Goal: Information Seeking & Learning: Understand process/instructions

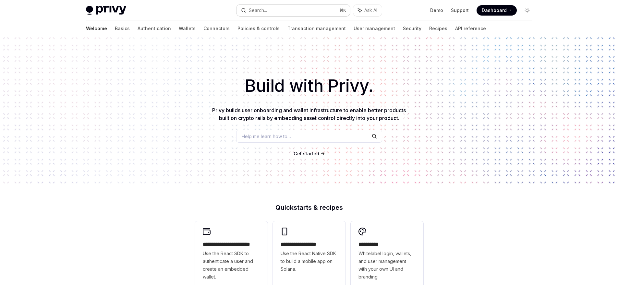
click at [275, 10] on button "Search... ⌘ K" at bounding box center [294, 11] width 114 height 12
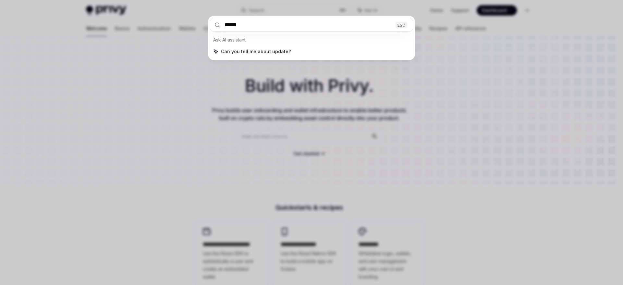
click at [252, 26] on input "******" at bounding box center [311, 25] width 203 height 14
type input "******"
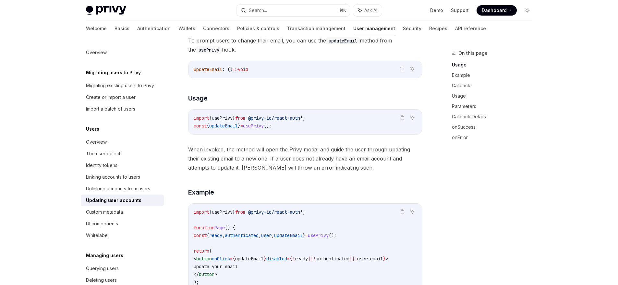
scroll to position [98, 0]
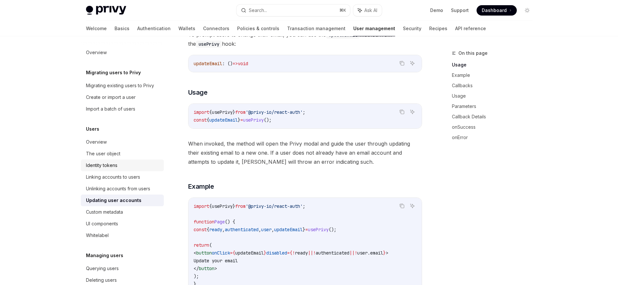
click at [103, 164] on div "Identity tokens" at bounding box center [101, 166] width 31 height 8
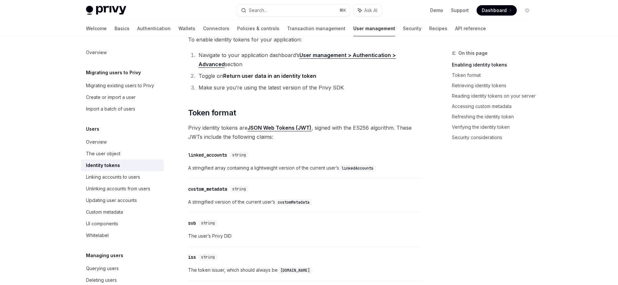
scroll to position [195, 0]
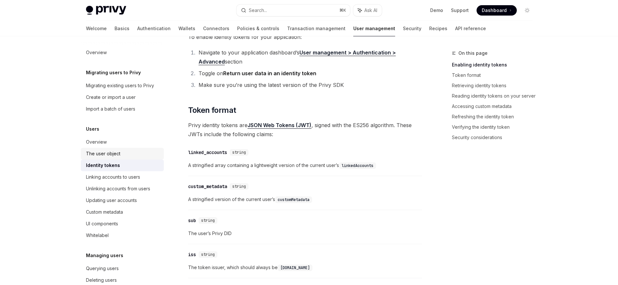
click at [111, 153] on div "The user object" at bounding box center [103, 154] width 34 height 8
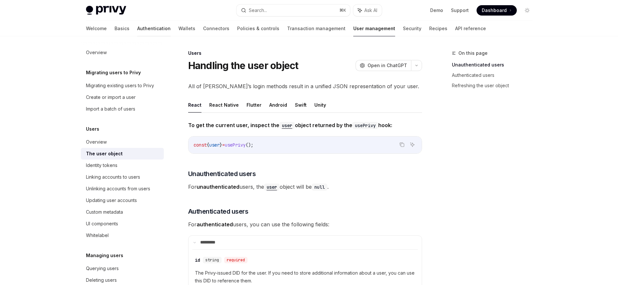
click at [137, 31] on link "Authentication" at bounding box center [153, 29] width 33 height 16
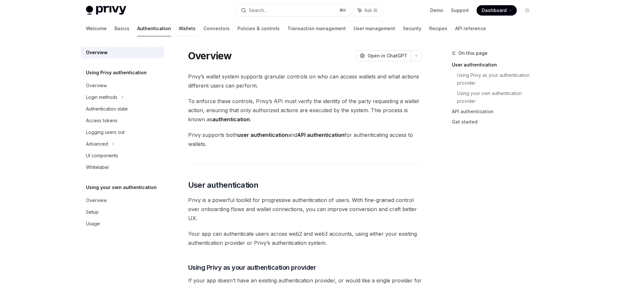
click at [179, 29] on link "Wallets" at bounding box center [187, 29] width 17 height 16
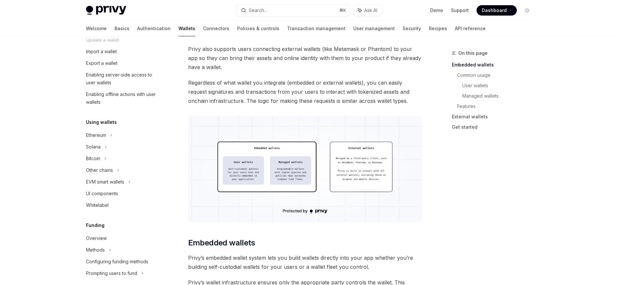
scroll to position [6, 0]
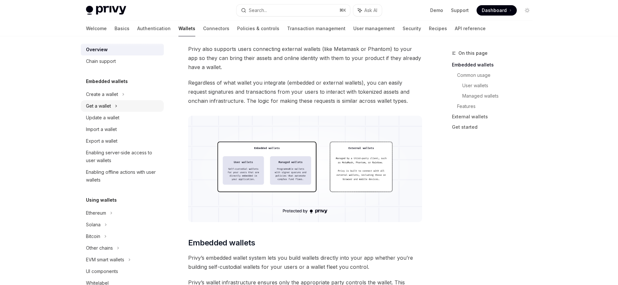
click at [105, 107] on div "Get a wallet" at bounding box center [98, 106] width 25 height 8
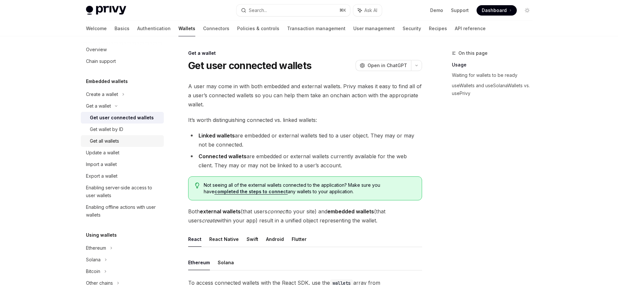
click at [111, 141] on div "Get all wallets" at bounding box center [104, 141] width 29 height 8
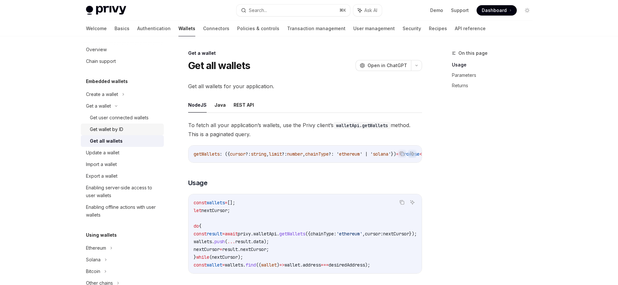
click at [113, 130] on div "Get wallet by ID" at bounding box center [106, 130] width 33 height 8
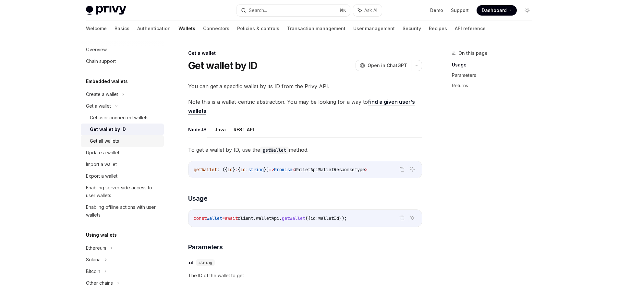
click at [118, 139] on div "Get all wallets" at bounding box center [104, 141] width 29 height 8
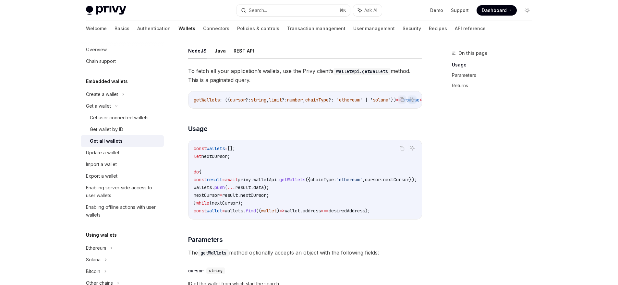
scroll to position [56, 0]
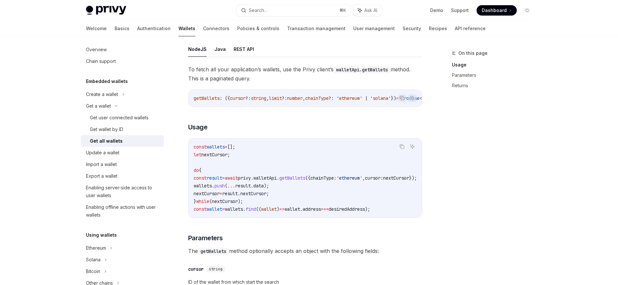
click at [212, 189] on span "wallets" at bounding box center [203, 186] width 18 height 6
click at [212, 188] on span "wallets" at bounding box center [203, 186] width 18 height 6
click at [225, 189] on span "push" at bounding box center [219, 186] width 10 height 6
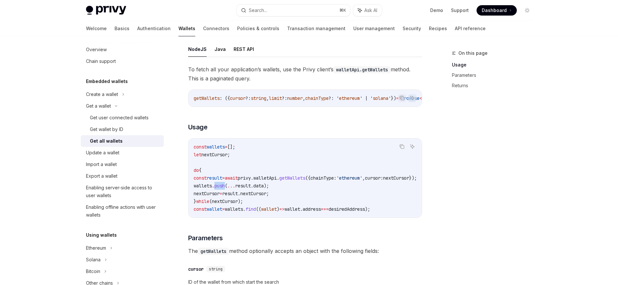
click at [225, 189] on span "push" at bounding box center [219, 186] width 10 height 6
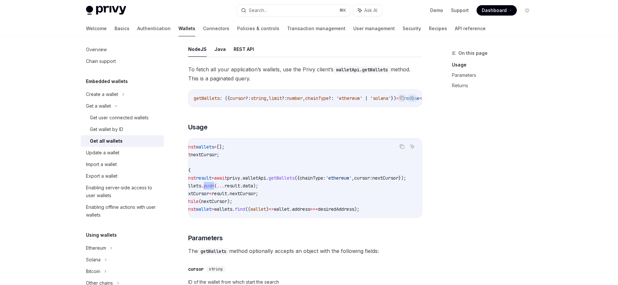
scroll to position [0, 0]
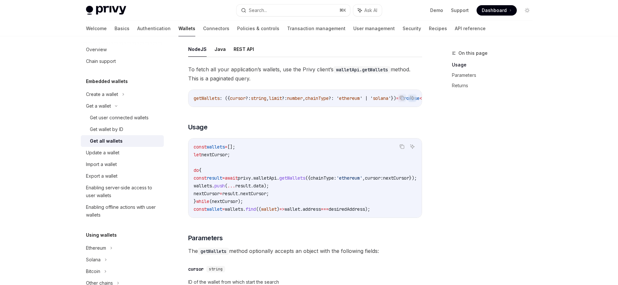
click at [251, 179] on span "privy" at bounding box center [244, 178] width 13 height 6
click at [277, 179] on span "walletApi" at bounding box center [264, 178] width 23 height 6
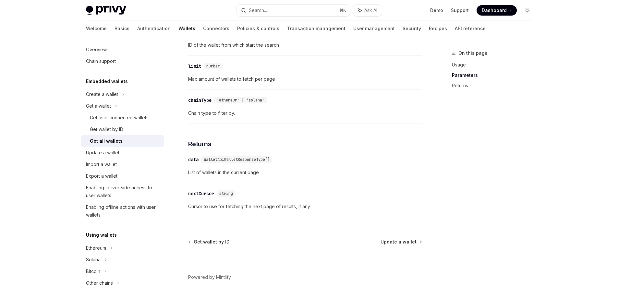
scroll to position [293, 0]
click at [238, 182] on div "​ data WalletApiWalletResponseType[] List of wallets in the current page" at bounding box center [305, 167] width 234 height 31
click at [110, 156] on div "Update a wallet" at bounding box center [102, 153] width 33 height 8
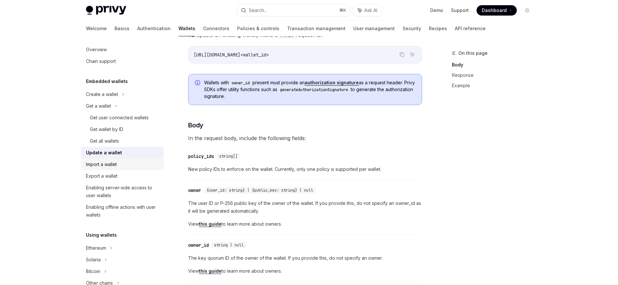
scroll to position [90, 0]
click at [113, 190] on div "Enabling server-side access to user wallets" at bounding box center [123, 192] width 74 height 16
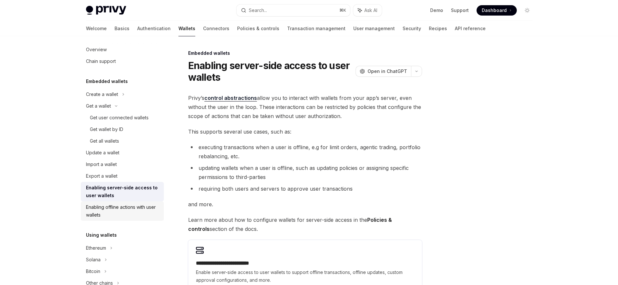
click at [119, 202] on link "Enabling offline actions with user wallets" at bounding box center [122, 211] width 83 height 19
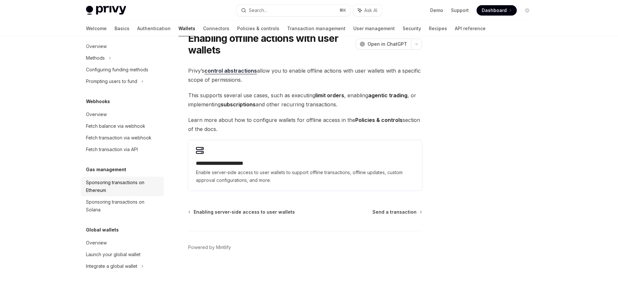
scroll to position [29, 0]
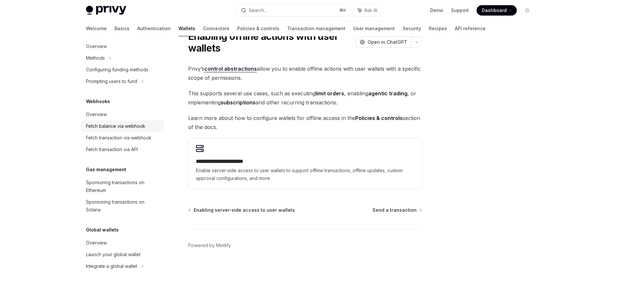
click at [114, 125] on div "Fetch balance via webhook" at bounding box center [115, 126] width 59 height 8
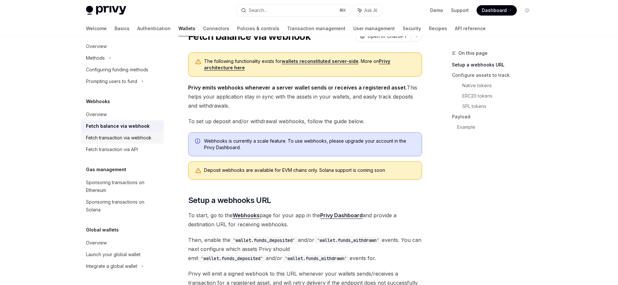
click at [118, 138] on div "Fetch transaction via webhook" at bounding box center [119, 138] width 66 height 8
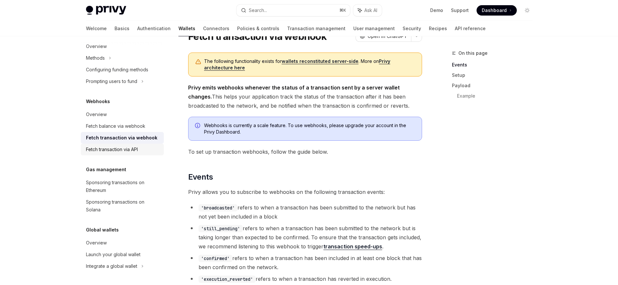
click at [119, 150] on div "Fetch transaction via API" at bounding box center [112, 150] width 52 height 8
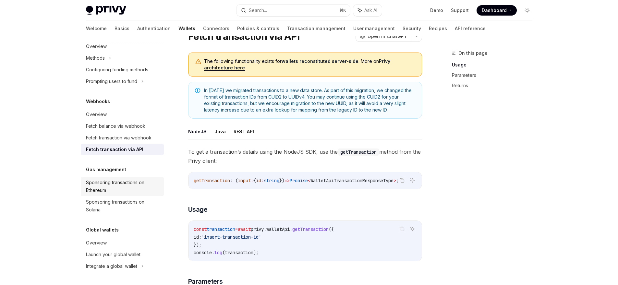
click at [115, 180] on div "Sponsoring transactions on Ethereum" at bounding box center [123, 187] width 74 height 16
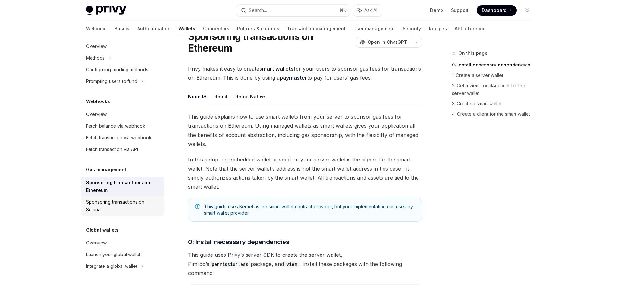
click at [113, 203] on div "Sponsoring transactions on Solana" at bounding box center [123, 206] width 74 height 16
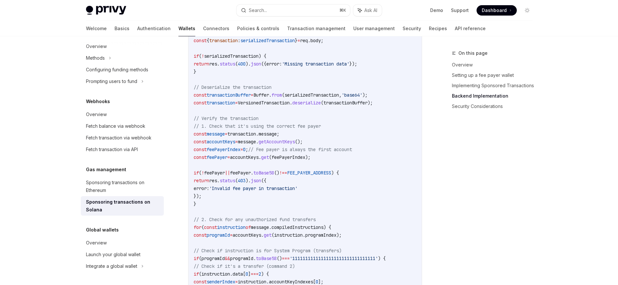
scroll to position [1099, 0]
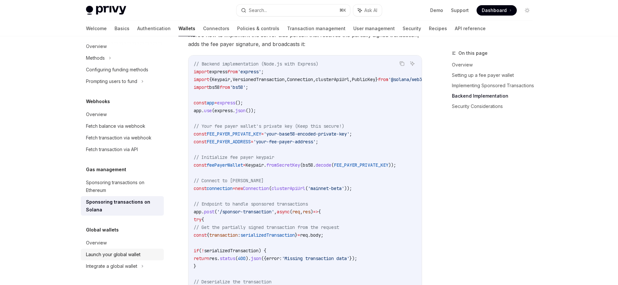
click at [134, 259] on link "Launch your global wallet" at bounding box center [122, 255] width 83 height 12
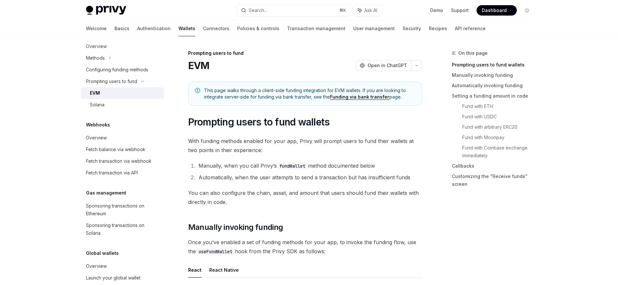
click at [104, 98] on link "EVM" at bounding box center [122, 93] width 83 height 12
click at [103, 103] on div "Solana" at bounding box center [97, 105] width 15 height 8
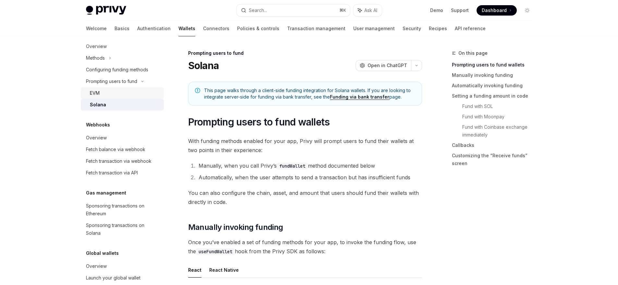
click at [102, 95] on div "EVM" at bounding box center [125, 93] width 70 height 8
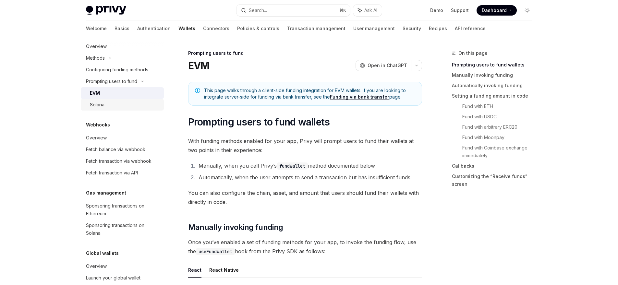
click at [104, 104] on div "Solana" at bounding box center [97, 105] width 15 height 8
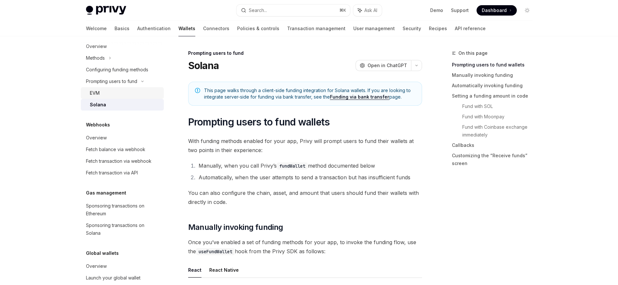
click at [103, 96] on div "EVM" at bounding box center [125, 93] width 70 height 8
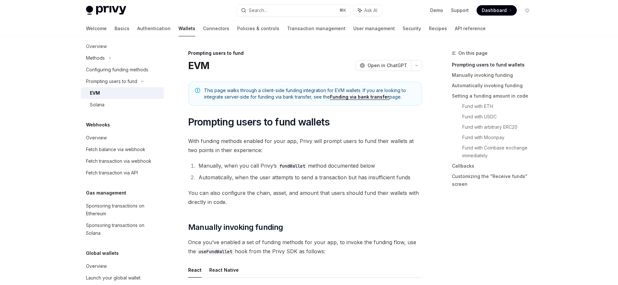
click at [234, 177] on li "Automatically, when the user attempts to send a transaction but has insufficien…" at bounding box center [310, 177] width 226 height 9
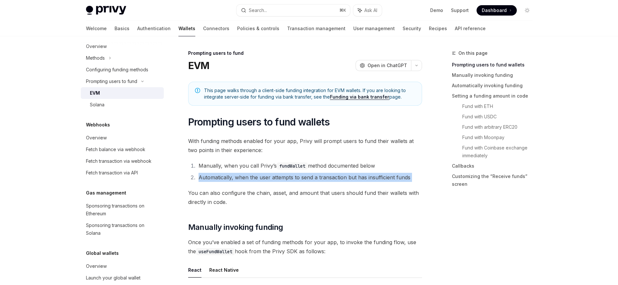
click at [234, 177] on li "Automatically, when the user attempts to send a transaction but has insufficien…" at bounding box center [310, 177] width 226 height 9
click at [229, 165] on div at bounding box center [229, 165] width 0 height 0
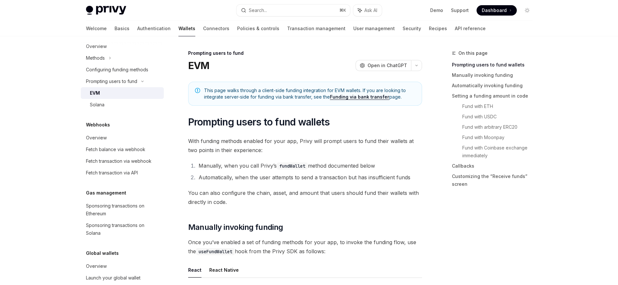
click at [228, 192] on span "You can also configure the chain, asset, and amount that users should fund thei…" at bounding box center [305, 198] width 234 height 18
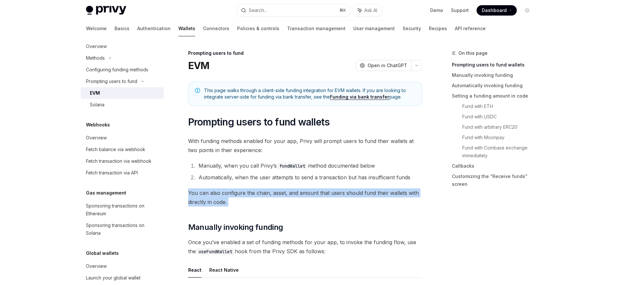
click at [228, 192] on span "You can also configure the chain, asset, and amount that users should fund thei…" at bounding box center [305, 198] width 234 height 18
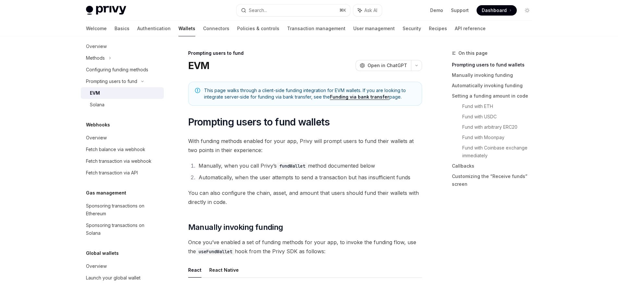
click at [216, 180] on li "Automatically, when the user attempts to send a transaction but has insufficien…" at bounding box center [310, 177] width 226 height 9
click at [243, 123] on span "Prompting users to fund wallets" at bounding box center [259, 122] width 142 height 12
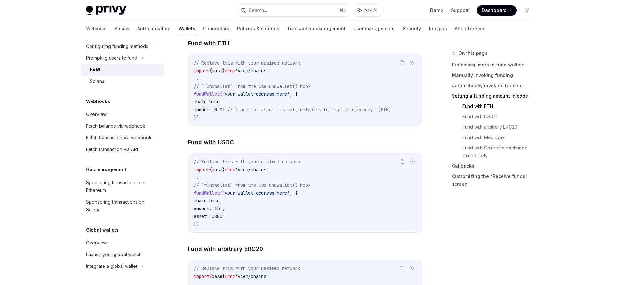
scroll to position [1045, 0]
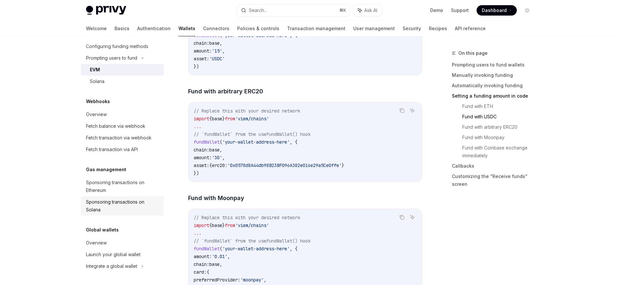
click at [114, 205] on div "Sponsoring transactions on Solana" at bounding box center [123, 206] width 74 height 16
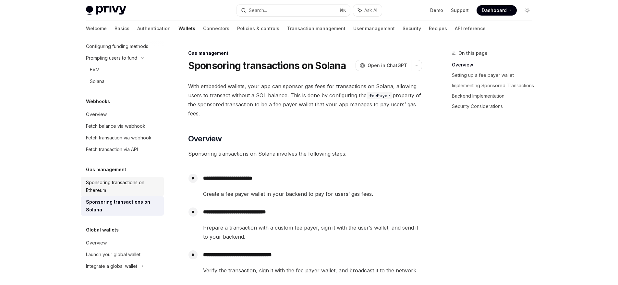
click at [117, 188] on div "Sponsoring transactions on Ethereum" at bounding box center [123, 187] width 74 height 16
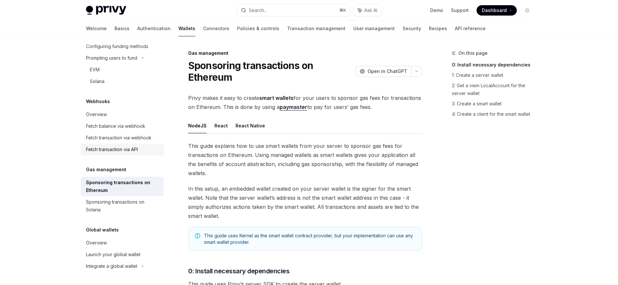
click at [126, 149] on div "Fetch transaction via API" at bounding box center [112, 150] width 52 height 8
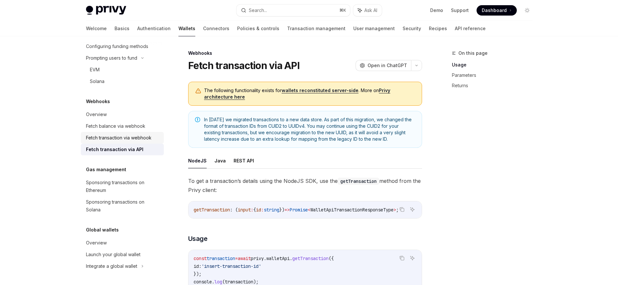
click at [123, 137] on div "Fetch transaction via webhook" at bounding box center [119, 138] width 66 height 8
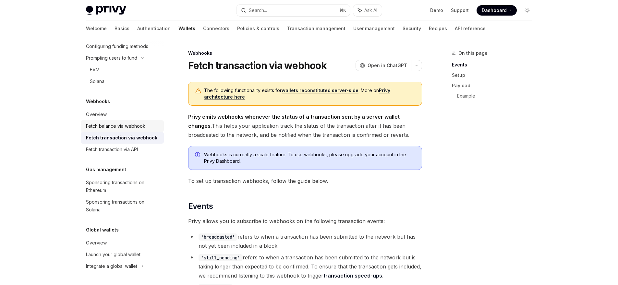
click at [124, 127] on div "Fetch balance via webhook" at bounding box center [115, 126] width 59 height 8
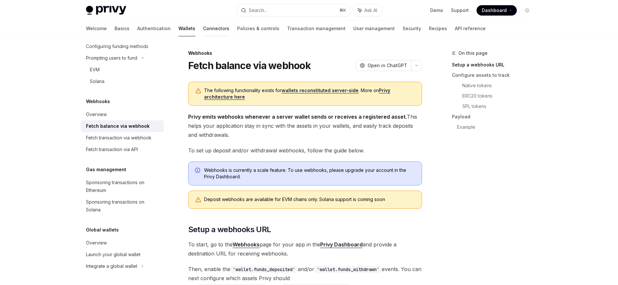
click at [203, 24] on link "Connectors" at bounding box center [216, 29] width 26 height 16
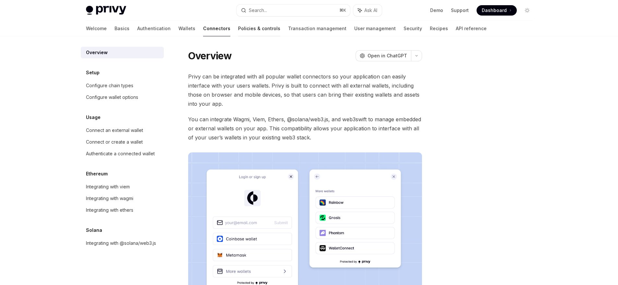
click at [238, 28] on link "Policies & controls" at bounding box center [259, 29] width 42 height 16
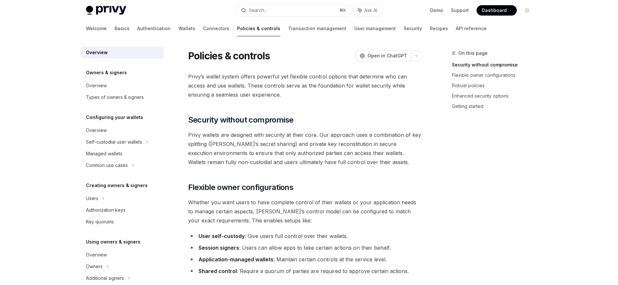
click at [251, 31] on div "Welcome Basics Authentication Wallets Connectors Policies & controls Transactio…" at bounding box center [286, 29] width 401 height 16
click at [288, 30] on link "Transaction management" at bounding box center [317, 29] width 58 height 16
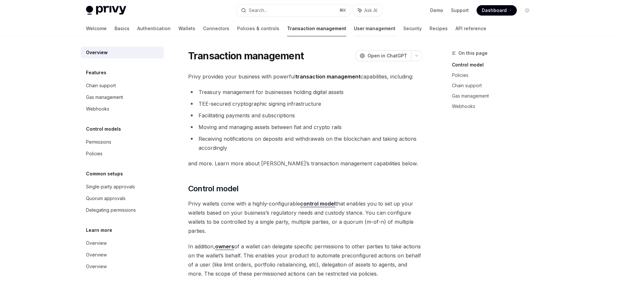
click at [354, 31] on link "User management" at bounding box center [375, 29] width 42 height 16
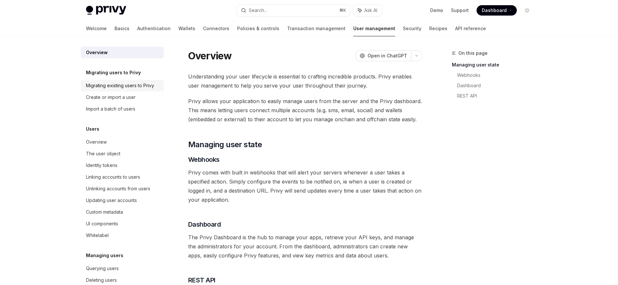
click at [132, 87] on div "Migrating existing users to Privy" at bounding box center [120, 86] width 68 height 8
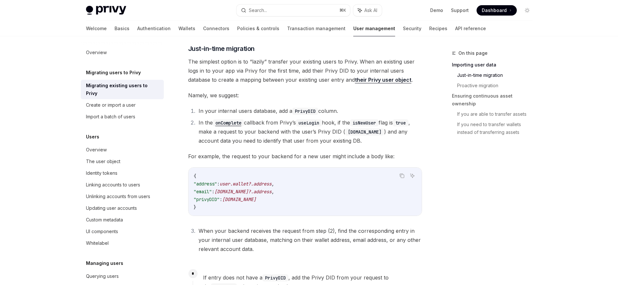
scroll to position [246, 0]
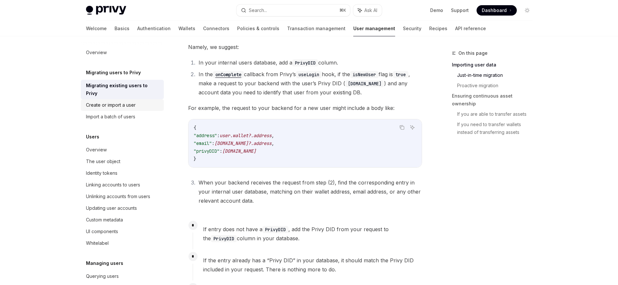
click at [117, 110] on link "Create or import a user" at bounding box center [122, 105] width 83 height 12
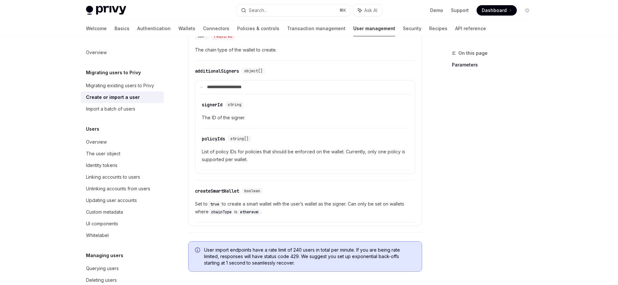
scroll to position [494, 0]
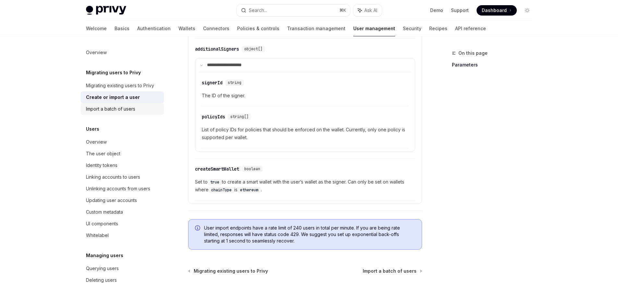
click at [97, 111] on div "Import a batch of users" at bounding box center [110, 109] width 49 height 8
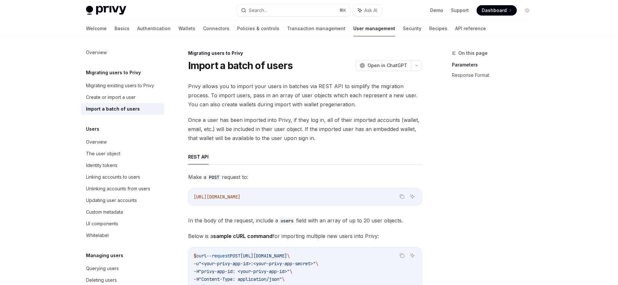
click at [249, 68] on h1 "Import a batch of users" at bounding box center [240, 66] width 105 height 12
click at [249, 69] on h1 "Import a batch of users" at bounding box center [240, 66] width 105 height 12
click at [245, 72] on div at bounding box center [245, 72] width 0 height 0
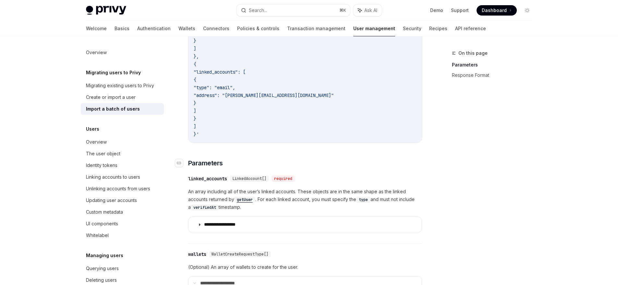
scroll to position [505, 0]
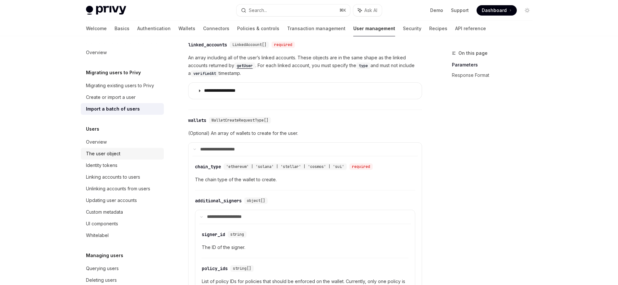
click at [102, 156] on div "The user object" at bounding box center [103, 154] width 34 height 8
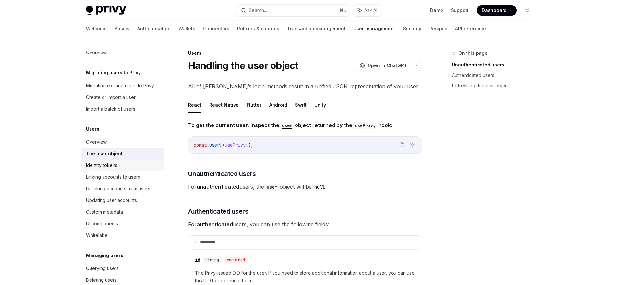
click at [108, 169] on link "Identity tokens" at bounding box center [122, 166] width 83 height 12
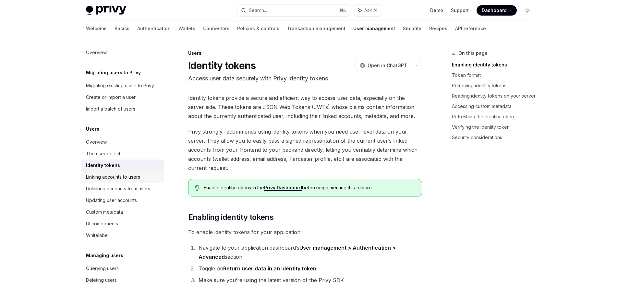
click at [111, 180] on div "Linking accounts to users" at bounding box center [113, 177] width 54 height 8
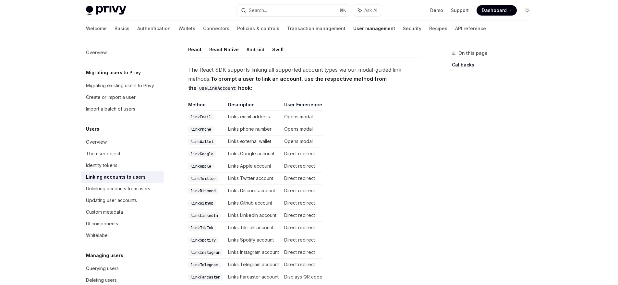
scroll to position [99, 0]
click at [127, 202] on div "Updating user accounts" at bounding box center [111, 201] width 51 height 8
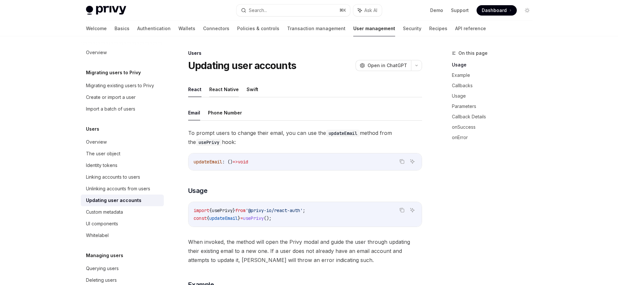
click at [225, 90] on button "React Native" at bounding box center [224, 89] width 30 height 15
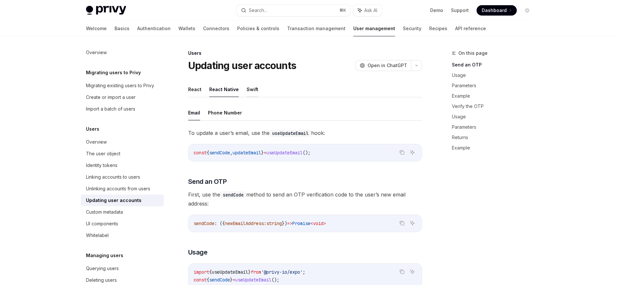
click at [250, 92] on button "Swift" at bounding box center [253, 89] width 12 height 15
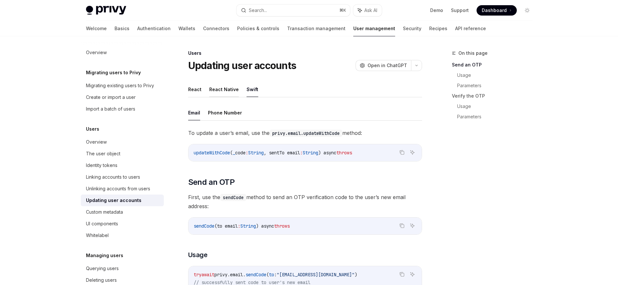
click at [231, 90] on button "React Native" at bounding box center [224, 89] width 30 height 15
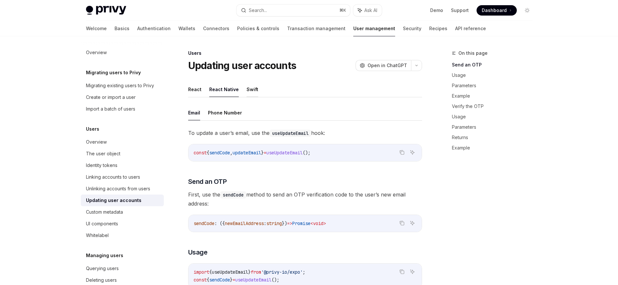
click at [247, 90] on button "Swift" at bounding box center [253, 89] width 12 height 15
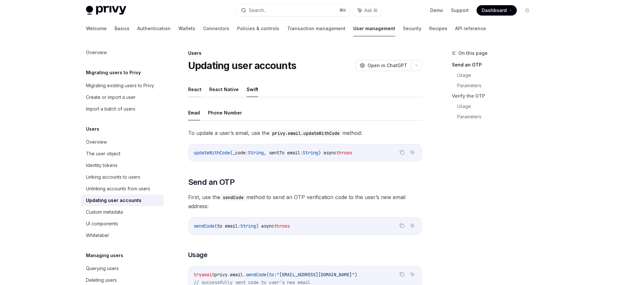
click at [194, 91] on button "React" at bounding box center [194, 89] width 13 height 15
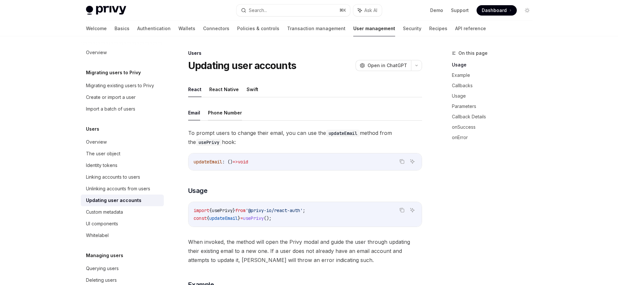
click at [219, 113] on button "Phone Number" at bounding box center [225, 112] width 34 height 15
click at [198, 113] on button "Email" at bounding box center [194, 112] width 12 height 15
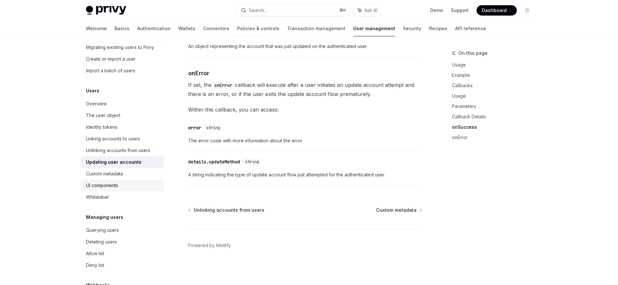
scroll to position [46, 0]
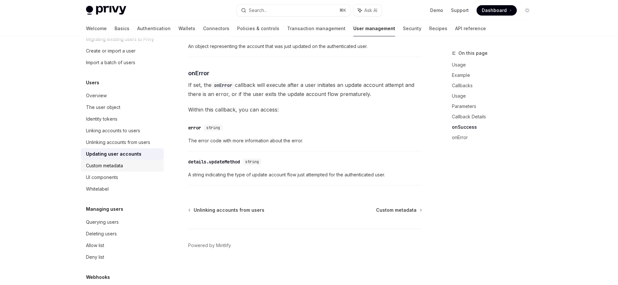
click at [110, 166] on div "Custom metadata" at bounding box center [104, 166] width 37 height 8
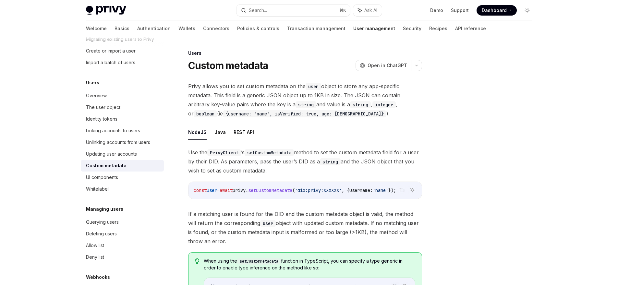
click at [282, 189] on span "setCustomMetadata" at bounding box center [270, 191] width 44 height 6
click at [330, 152] on span "Use the PrivyClient ’s setCustomMetadata method to set the custom metadata fiel…" at bounding box center [305, 161] width 234 height 27
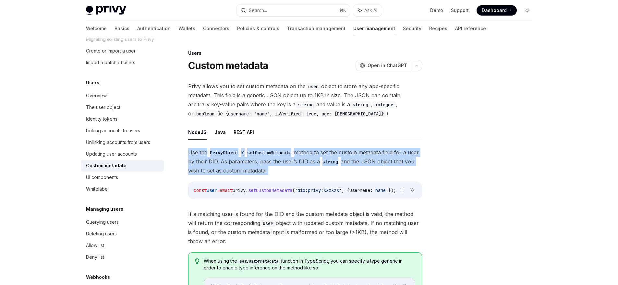
click at [330, 152] on span "Use the PrivyClient ’s setCustomMetadata method to set the custom metadata fiel…" at bounding box center [305, 161] width 234 height 27
click at [326, 140] on div at bounding box center [326, 140] width 0 height 0
click at [322, 162] on span "Use the PrivyClient ’s setCustomMetadata method to set the custom metadata fiel…" at bounding box center [305, 161] width 234 height 27
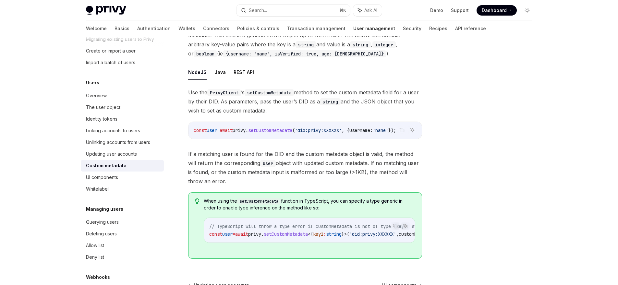
scroll to position [133, 0]
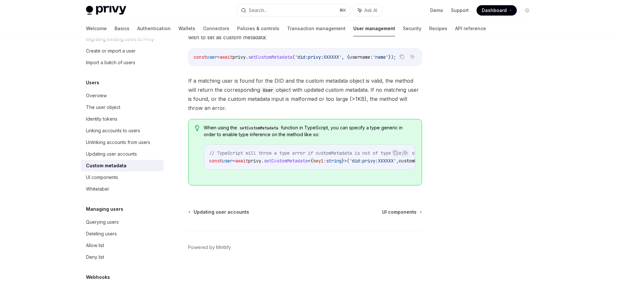
click at [246, 86] on span "If a matching user is found for the DID and the custom metadata object is valid…" at bounding box center [305, 94] width 234 height 36
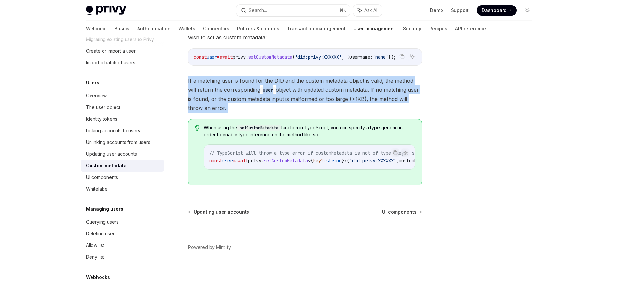
click at [246, 86] on span "If a matching user is found for the DID and the custom metadata object is valid…" at bounding box center [305, 94] width 234 height 36
click at [237, 80] on span "If a matching user is found for the DID and the custom metadata object is valid…" at bounding box center [305, 94] width 234 height 36
drag, startPoint x: 268, startPoint y: 94, endPoint x: 252, endPoint y: 115, distance: 25.9
click at [252, 113] on span "If a matching user is found for the DID and the custom metadata object is valid…" at bounding box center [305, 94] width 234 height 36
click at [248, 114] on div at bounding box center [248, 114] width 0 height 0
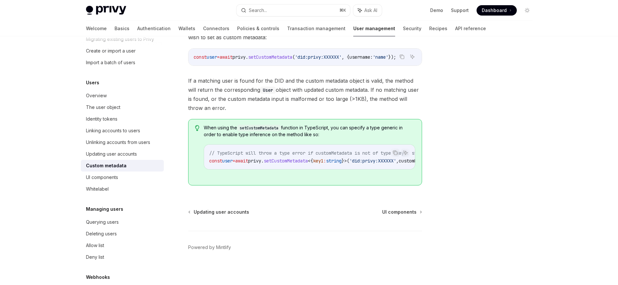
click at [236, 111] on span "If a matching user is found for the DID and the custom metadata object is valid…" at bounding box center [305, 94] width 234 height 36
click at [105, 191] on div "Whitelabel" at bounding box center [97, 189] width 23 height 8
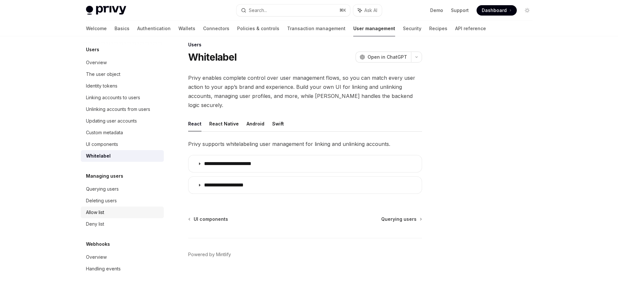
scroll to position [82, 0]
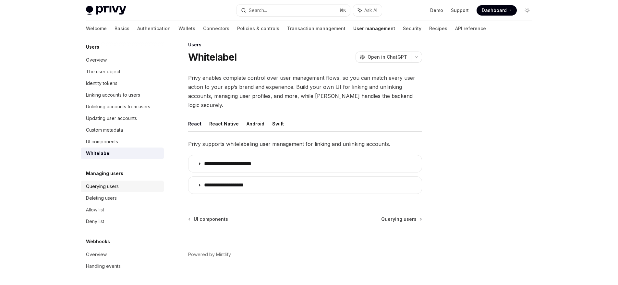
click at [115, 189] on div "Querying users" at bounding box center [102, 187] width 33 height 8
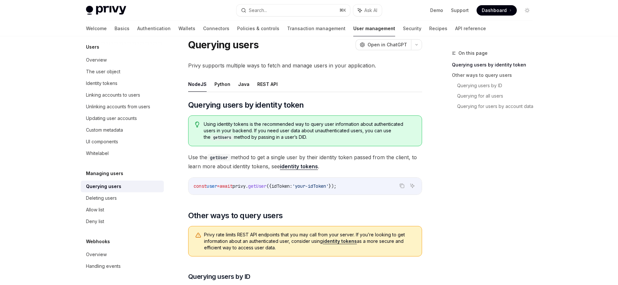
scroll to position [16, 0]
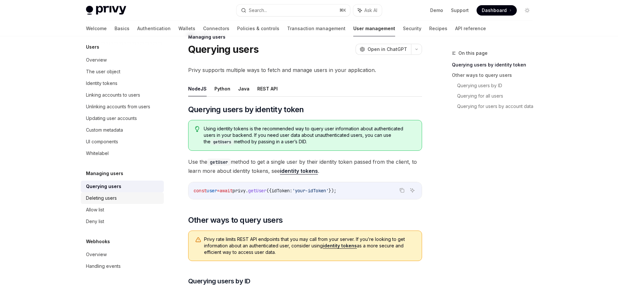
click at [100, 202] on div "Deleting users" at bounding box center [101, 198] width 31 height 8
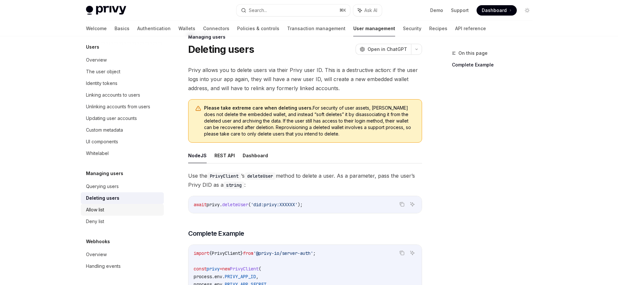
click at [102, 211] on div "Allow list" at bounding box center [95, 210] width 18 height 8
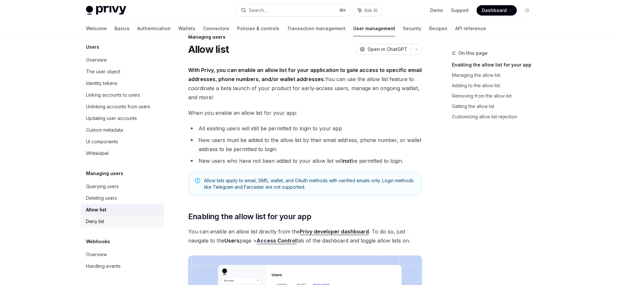
click at [99, 221] on div "Deny list" at bounding box center [95, 222] width 18 height 8
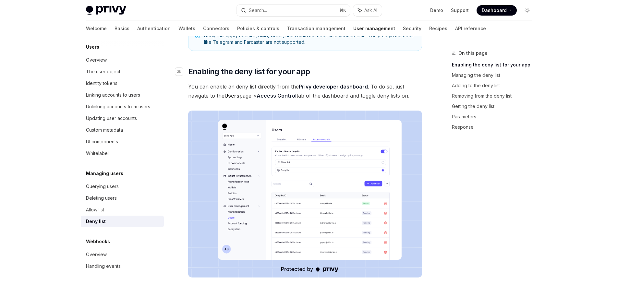
scroll to position [123, 0]
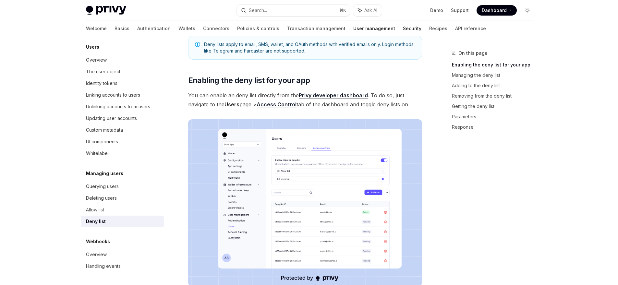
click at [403, 30] on link "Security" at bounding box center [412, 29] width 18 height 16
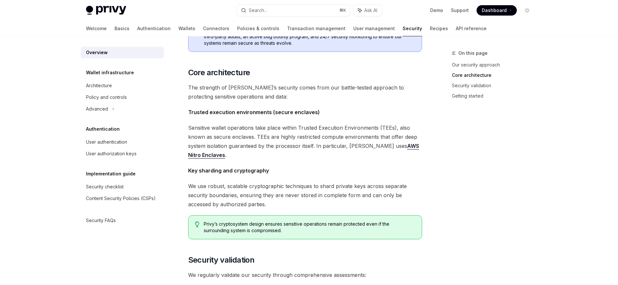
scroll to position [330, 0]
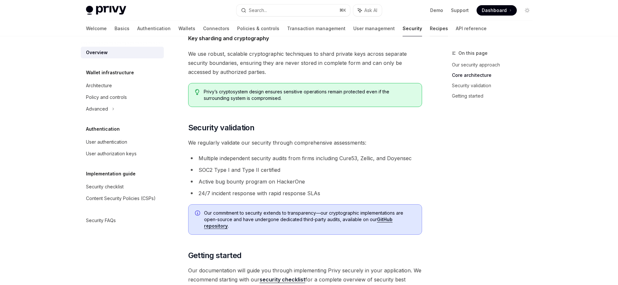
click at [430, 31] on link "Recipes" at bounding box center [439, 29] width 18 height 16
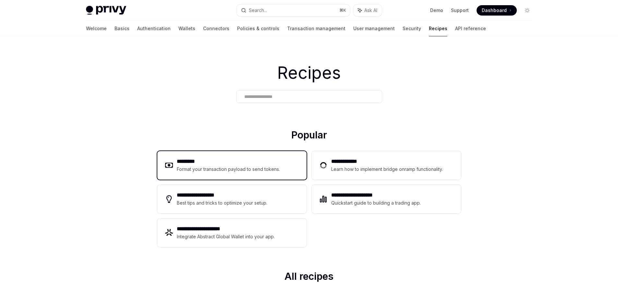
click at [236, 176] on div "********* Format your transaction payload to send tokens." at bounding box center [231, 165] width 149 height 29
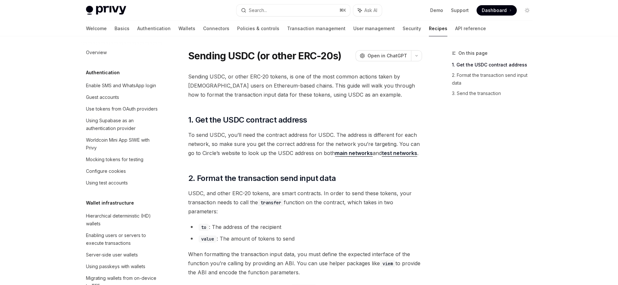
click at [223, 76] on span "Sending USDC, or other ERC-20 tokens, is one of the most common actions taken b…" at bounding box center [305, 85] width 234 height 27
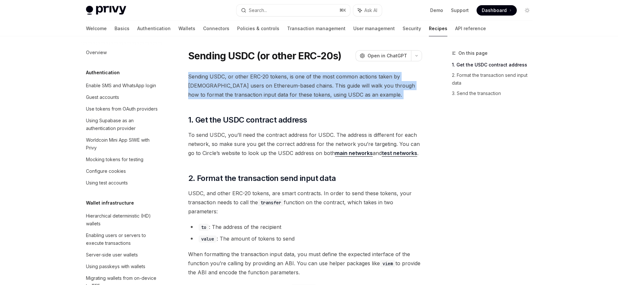
click at [223, 76] on span "Sending USDC, or other ERC-20 tokens, is one of the most common actions taken b…" at bounding box center [305, 85] width 234 height 27
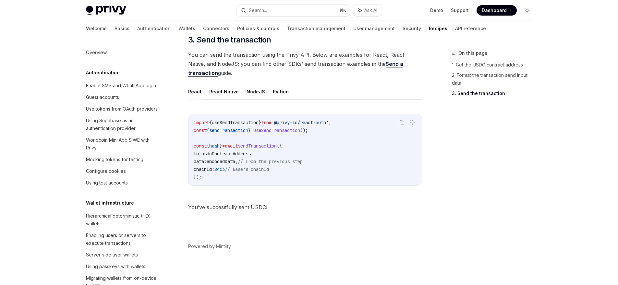
scroll to position [487, 0]
click at [455, 31] on link "API reference" at bounding box center [470, 29] width 31 height 16
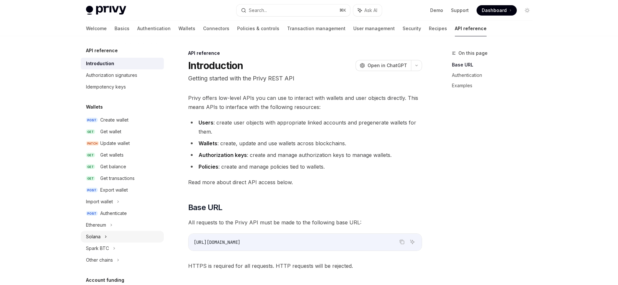
click at [97, 238] on div "Solana" at bounding box center [93, 237] width 15 height 8
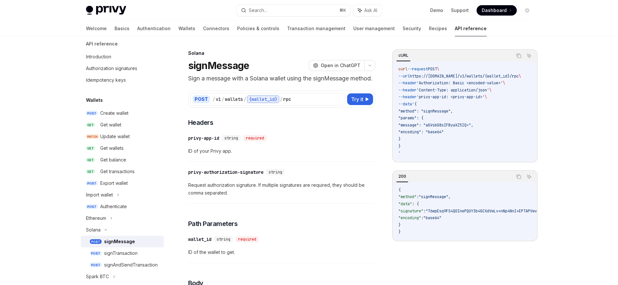
scroll to position [102, 0]
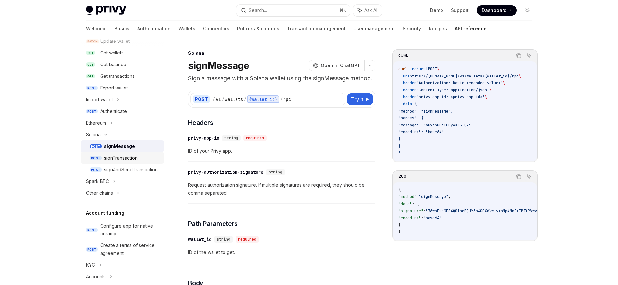
click at [135, 157] on div "signTransaction" at bounding box center [120, 158] width 33 height 8
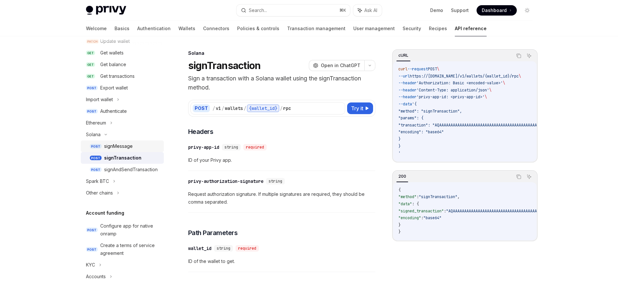
click at [125, 147] on div "signMessage" at bounding box center [118, 146] width 29 height 8
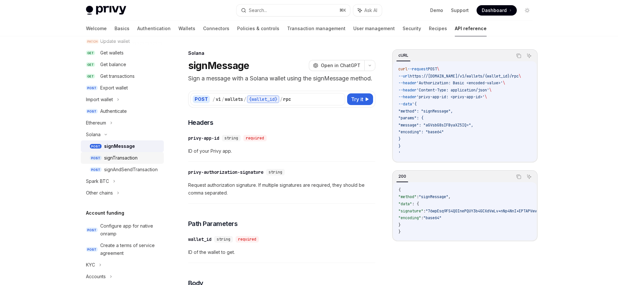
click at [129, 159] on div "signTransaction" at bounding box center [120, 158] width 33 height 8
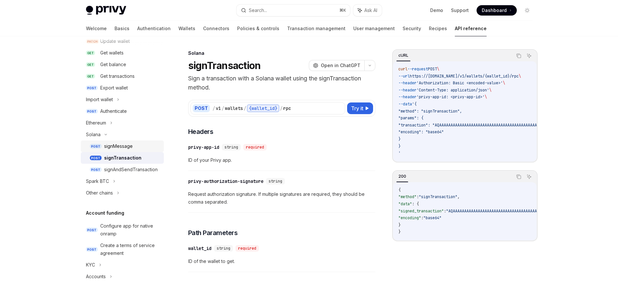
click at [130, 152] on link "POST signMessage" at bounding box center [122, 146] width 83 height 12
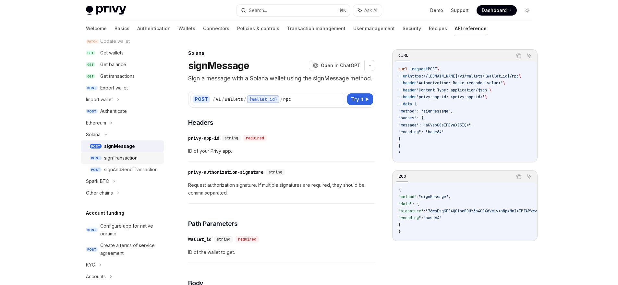
click at [130, 158] on div "signTransaction" at bounding box center [120, 158] width 33 height 8
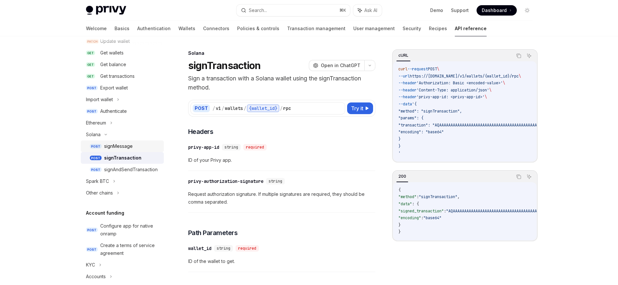
click at [131, 149] on div "signMessage" at bounding box center [118, 146] width 29 height 8
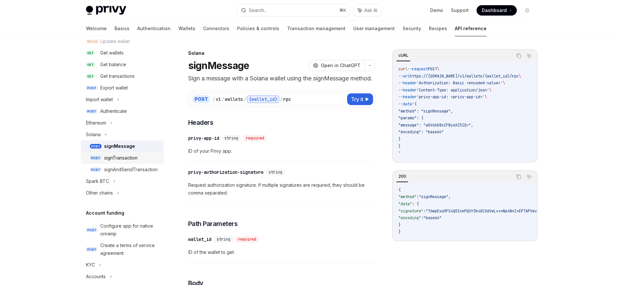
click at [130, 160] on div "signTransaction" at bounding box center [120, 158] width 33 height 8
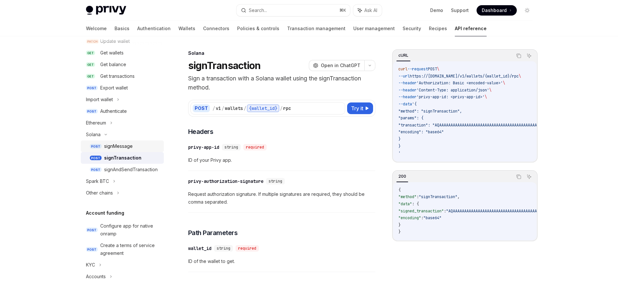
click at [132, 150] on link "POST signMessage" at bounding box center [122, 146] width 83 height 12
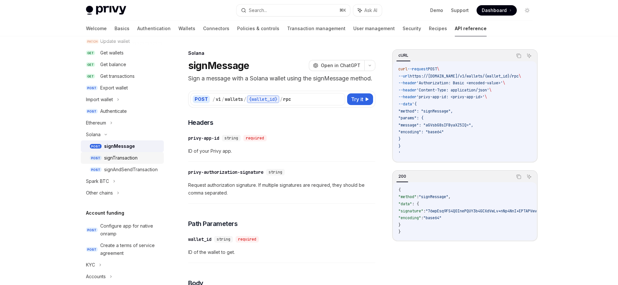
click at [129, 161] on div "signTransaction" at bounding box center [120, 158] width 33 height 8
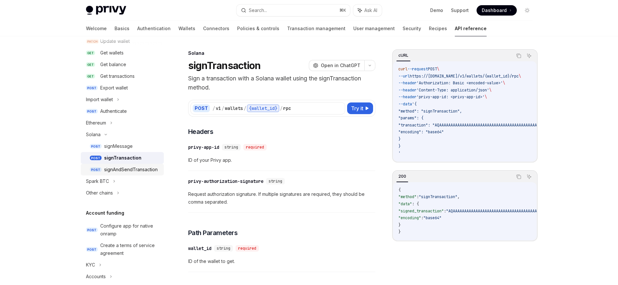
click at [128, 169] on div "signAndSendTransaction" at bounding box center [131, 170] width 54 height 8
type textarea "*"
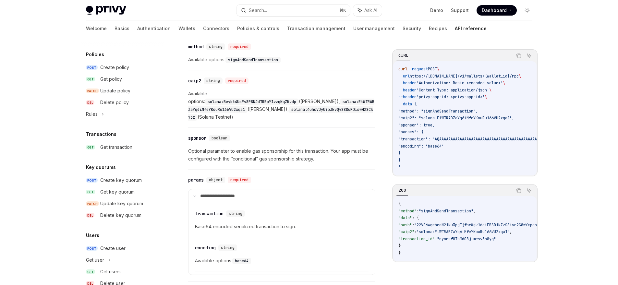
scroll to position [381, 0]
